Goal: Task Accomplishment & Management: Use online tool/utility

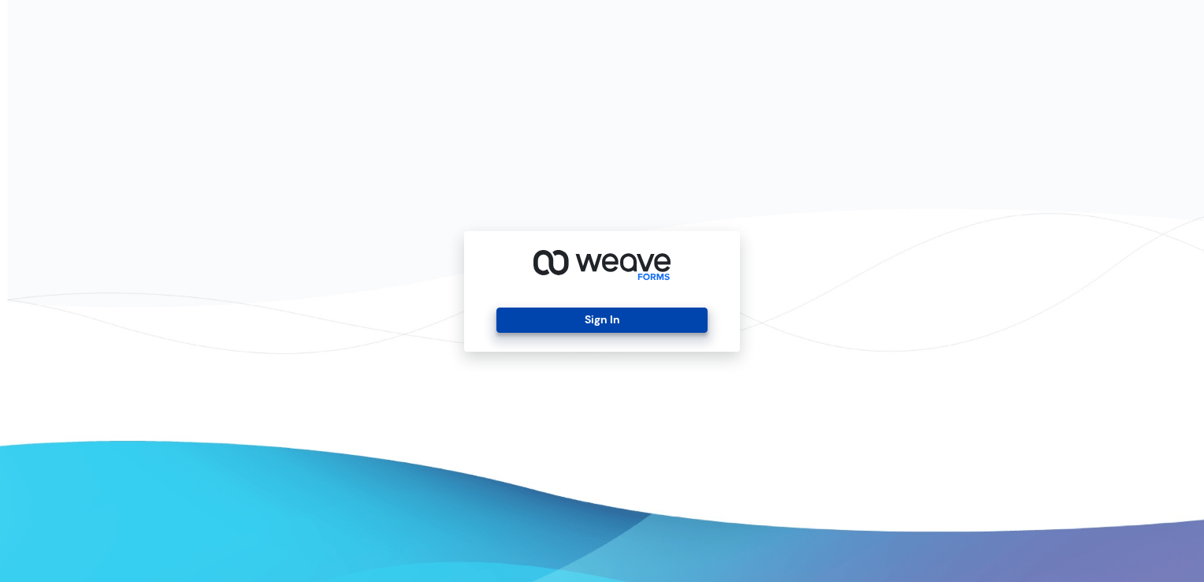
click at [671, 313] on button "Sign In" at bounding box center [601, 319] width 210 height 25
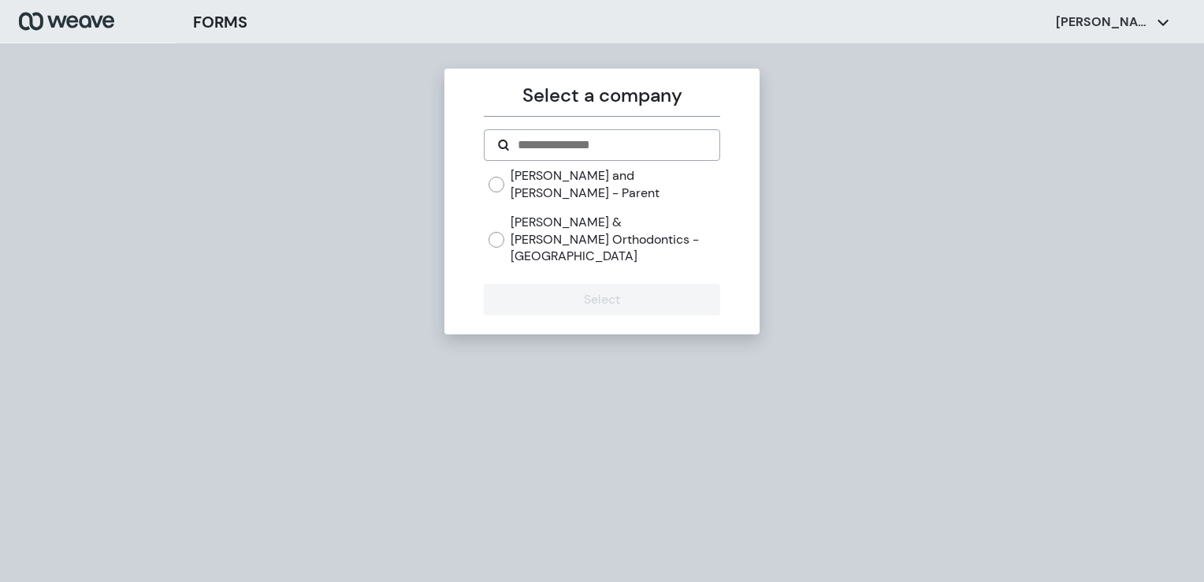
click at [604, 180] on label "Williams and Hamman - Parent" at bounding box center [615, 184] width 209 height 34
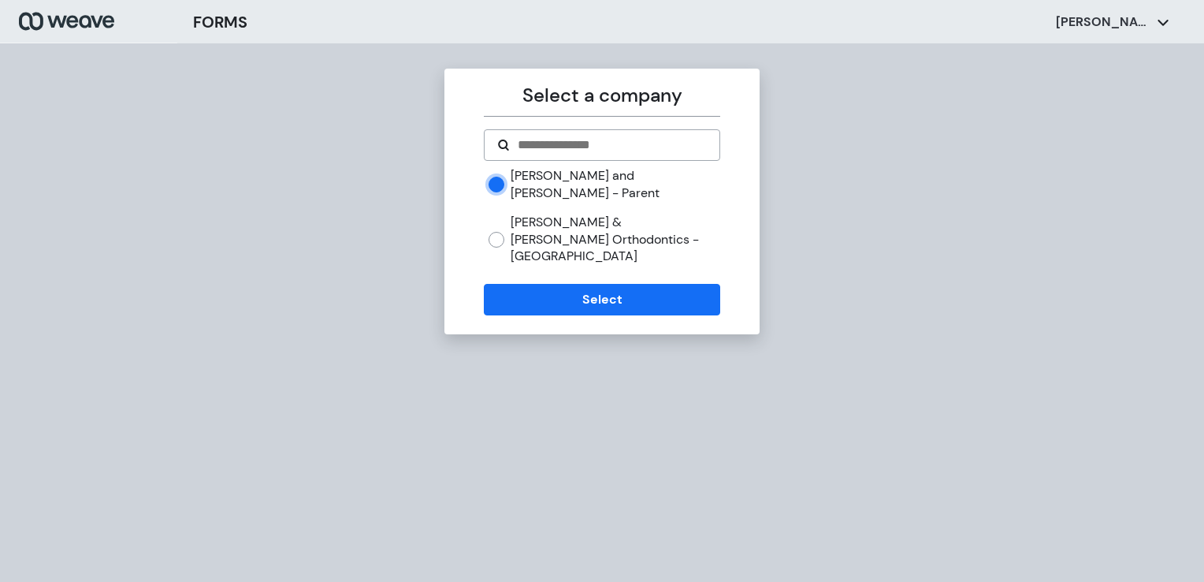
click at [555, 218] on label "Williams & Hamman Orthodontics - Getwell" at bounding box center [615, 239] width 209 height 51
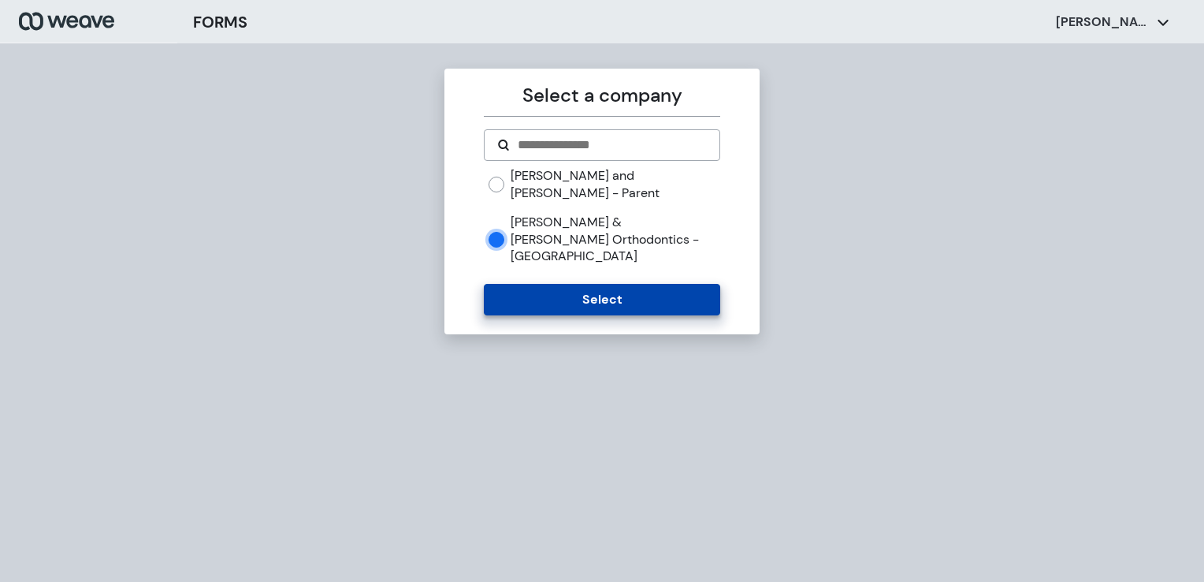
click at [530, 284] on button "Select" at bounding box center [602, 300] width 236 height 32
